Goal: Navigation & Orientation: Find specific page/section

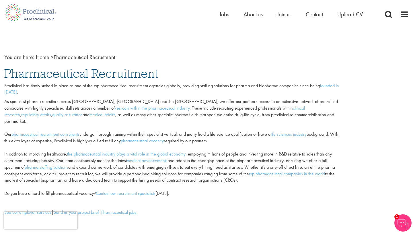
click at [234, 15] on ul "Home Jobs About us Join us Contact Upload CV" at bounding box center [299, 14] width 158 height 9
click at [226, 12] on span "Jobs" at bounding box center [225, 14] width 10 height 7
